Goal: Task Accomplishment & Management: Manage account settings

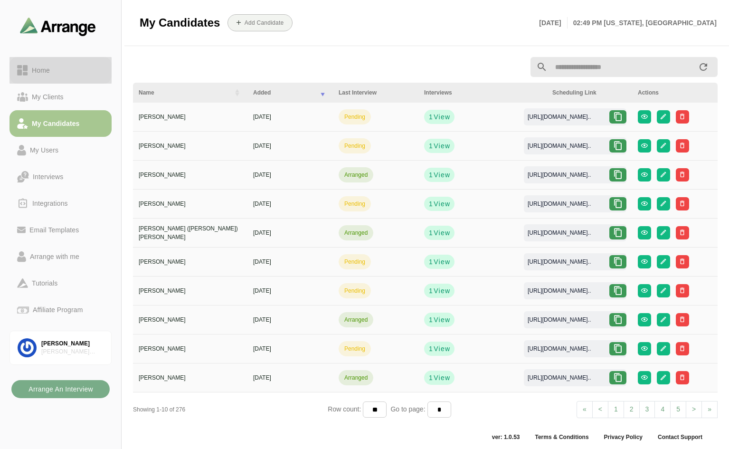
click at [35, 70] on div "Home" at bounding box center [41, 70] width 26 height 11
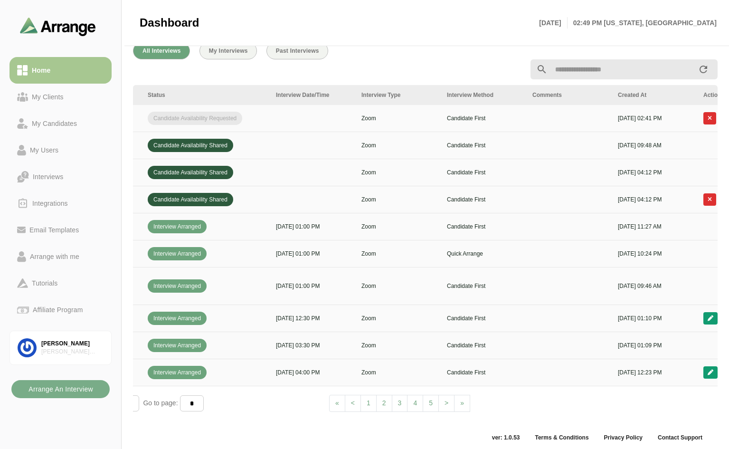
scroll to position [0, 344]
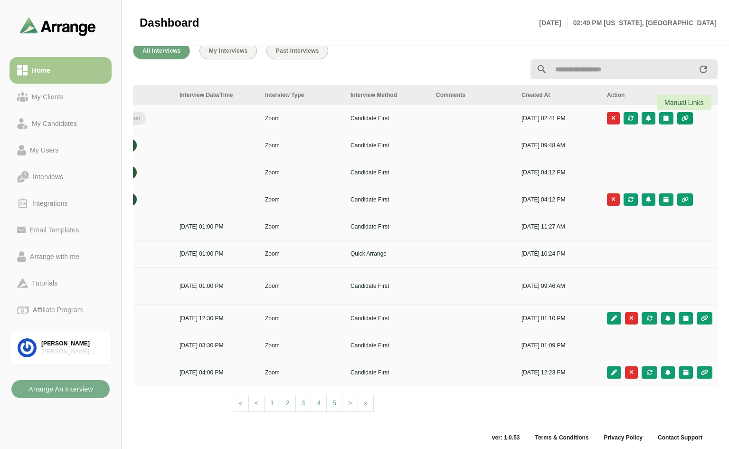
click at [686, 116] on icon "button" at bounding box center [685, 118] width 8 height 6
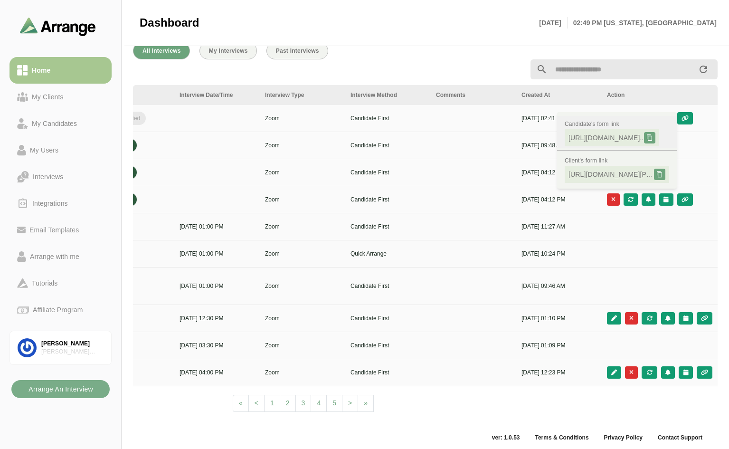
click at [653, 135] on icon at bounding box center [650, 137] width 7 height 7
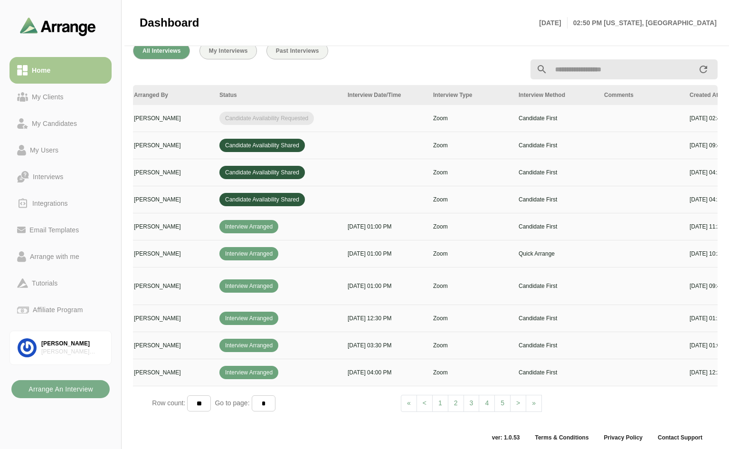
scroll to position [0, 0]
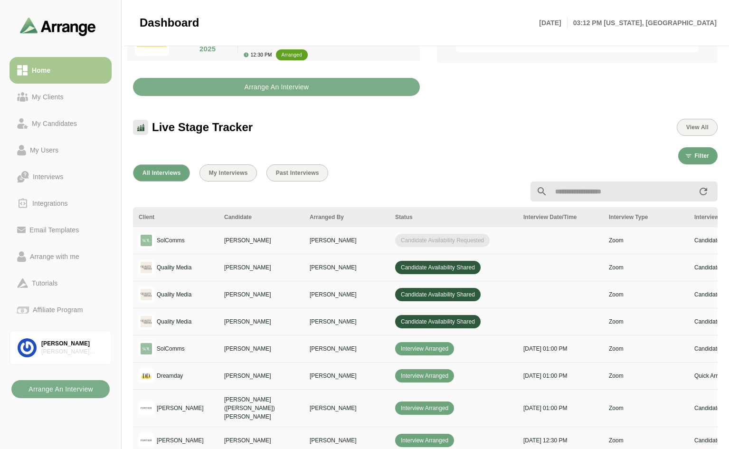
scroll to position [238, 0]
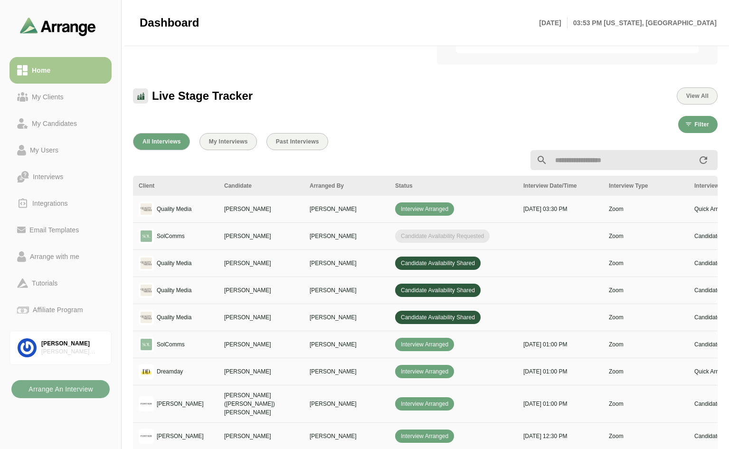
scroll to position [285, 0]
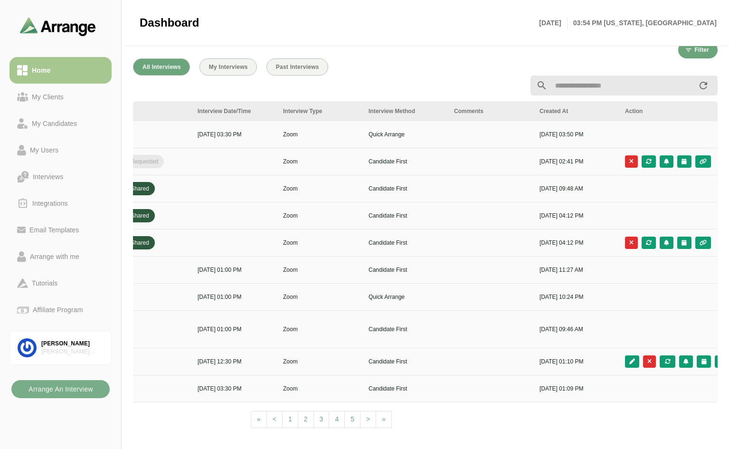
scroll to position [0, 344]
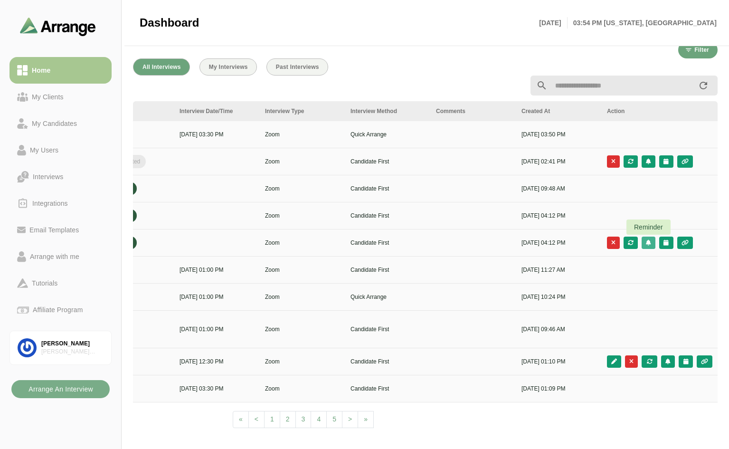
click at [651, 242] on icon "button" at bounding box center [649, 243] width 6 height 6
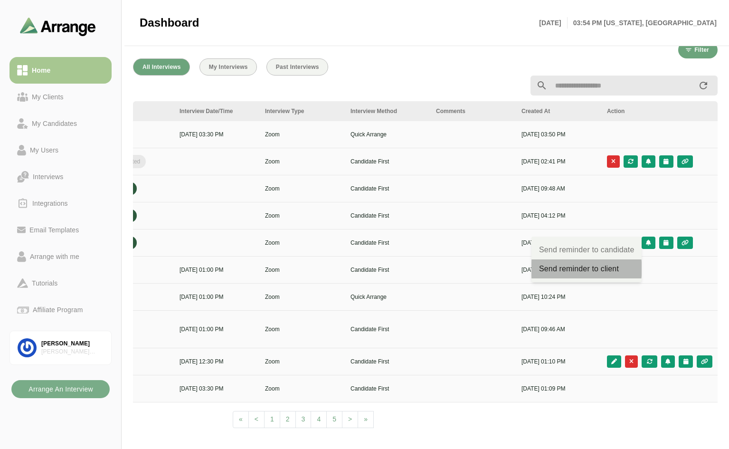
click at [610, 267] on div "Send reminder to client" at bounding box center [586, 268] width 95 height 11
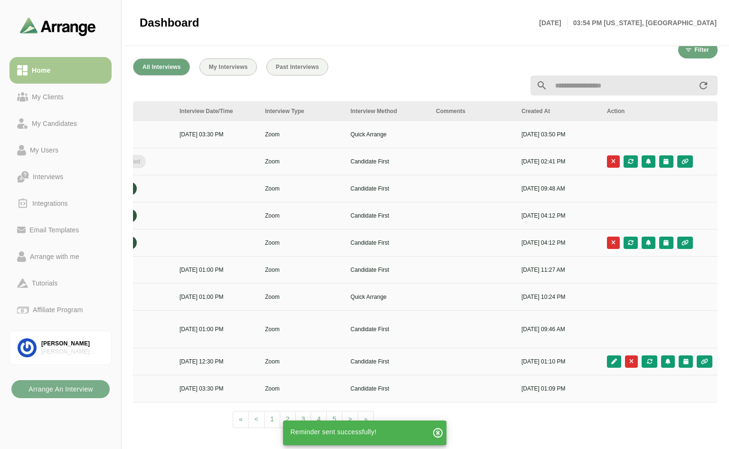
click at [436, 431] on icon "button" at bounding box center [437, 432] width 11 height 11
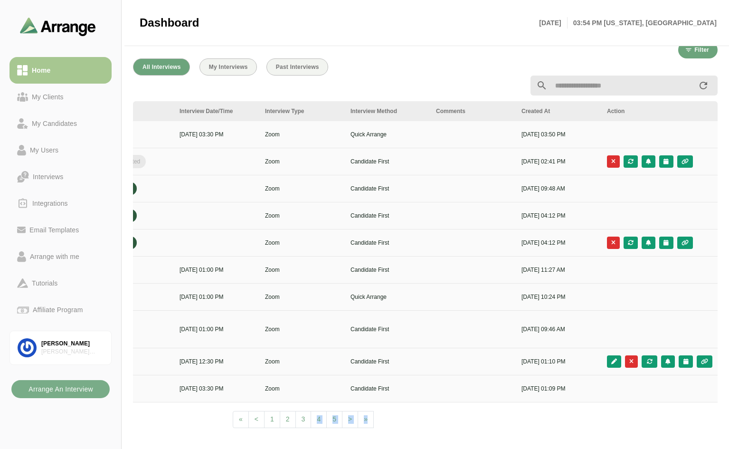
drag, startPoint x: 580, startPoint y: 424, endPoint x: 305, endPoint y: 415, distance: 275.8
click at [305, 415] on div "Client Candidate Arranged By Status Interview Date/Time Interview Type Intervie…" at bounding box center [425, 268] width 585 height 334
click at [398, 404] on div "Client Candidate Arranged By Status Interview Date/Time Interview Type Intervie…" at bounding box center [425, 268] width 585 height 334
